Goal: Task Accomplishment & Management: Manage account settings

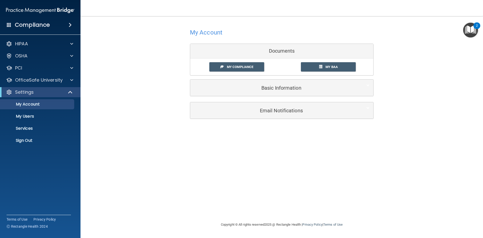
click at [469, 32] on img "Open Resource Center, 2 new notifications" at bounding box center [471, 30] width 15 height 15
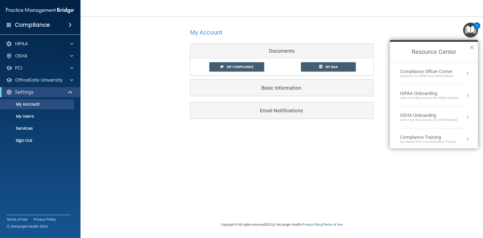
click at [452, 73] on div "Compliance Officer Corner" at bounding box center [427, 72] width 54 height 6
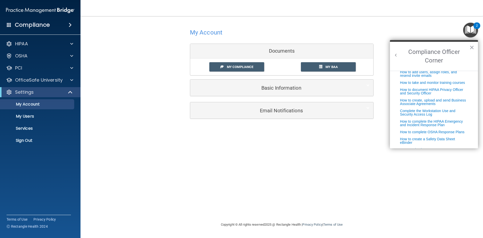
scroll to position [106, 0]
click at [49, 105] on p "My Account" at bounding box center [37, 104] width 69 height 5
click at [472, 48] on button "×" at bounding box center [472, 47] width 5 height 8
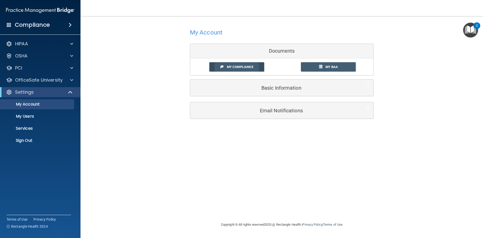
click at [241, 65] on span "My Compliance" at bounding box center [240, 67] width 26 height 4
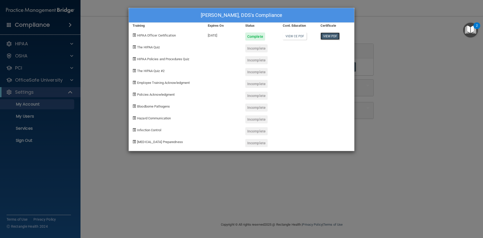
click at [331, 35] on link "View PDF" at bounding box center [330, 35] width 19 height 7
click at [296, 37] on link "View CE PDF" at bounding box center [295, 35] width 24 height 7
click at [71, 82] on div "[PERSON_NAME], DDS's Compliance Training Expires On Status Cont. Education Cert…" at bounding box center [241, 119] width 483 height 238
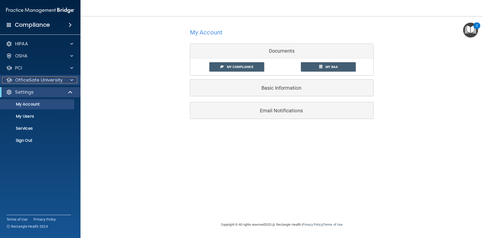
click at [69, 81] on div at bounding box center [71, 80] width 13 height 6
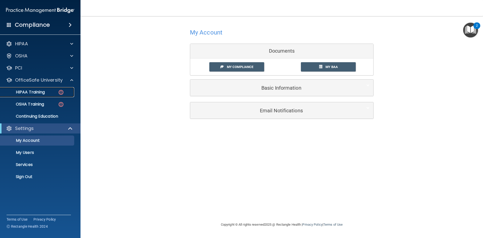
click at [61, 90] on img at bounding box center [61, 92] width 6 height 6
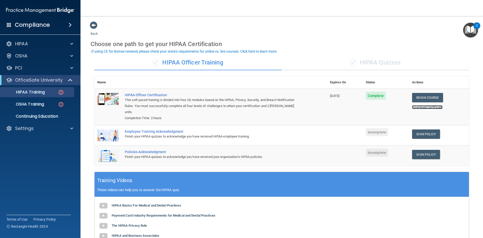
click at [426, 108] on link "Download Certificate" at bounding box center [427, 107] width 30 height 4
click at [71, 129] on span at bounding box center [71, 128] width 3 height 6
click at [39, 175] on p "Sign Out" at bounding box center [37, 176] width 69 height 5
